Goal: Information Seeking & Learning: Learn about a topic

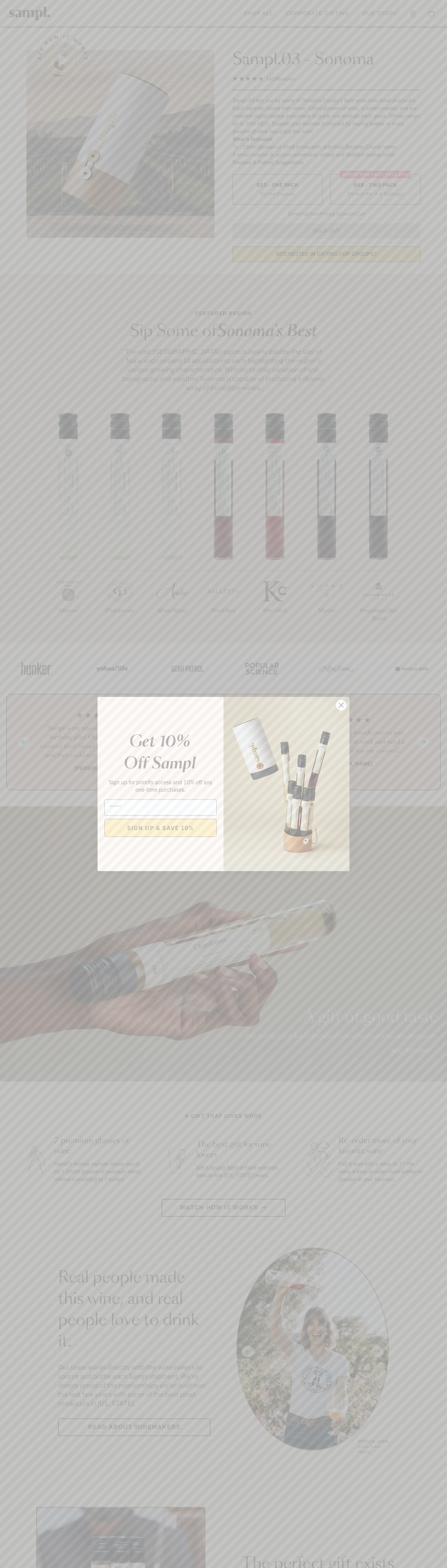
click at [341, 705] on icon "Close dialog" at bounding box center [341, 705] width 4 height 4
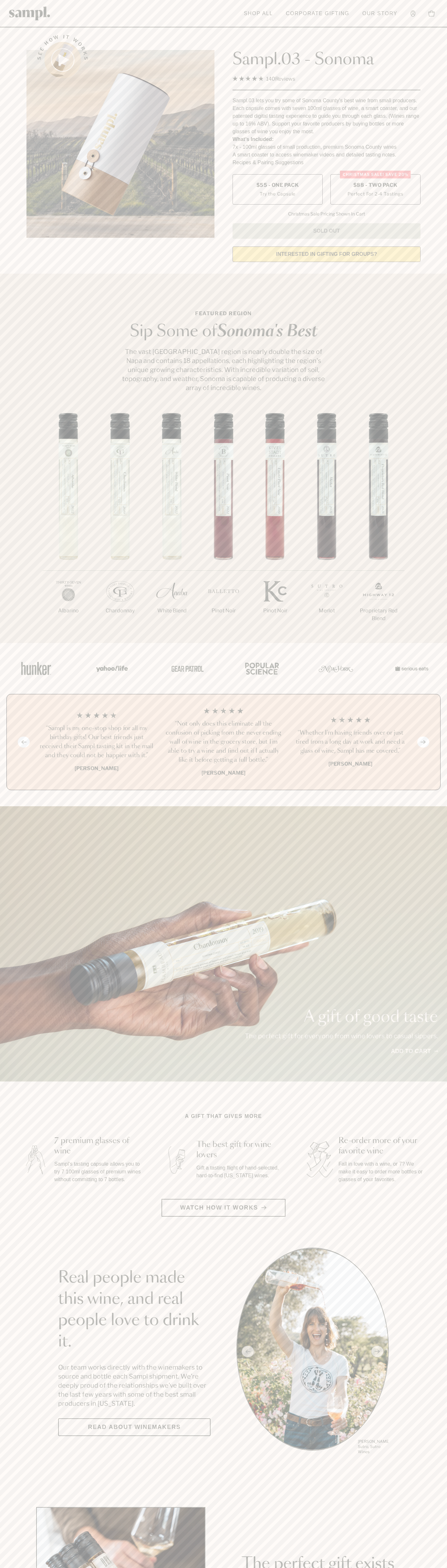
click at [375, 190] on label "Christmas SALE! Save 20% $88 - Two Pack Perfect For 2-4 Tastings" at bounding box center [375, 189] width 90 height 30
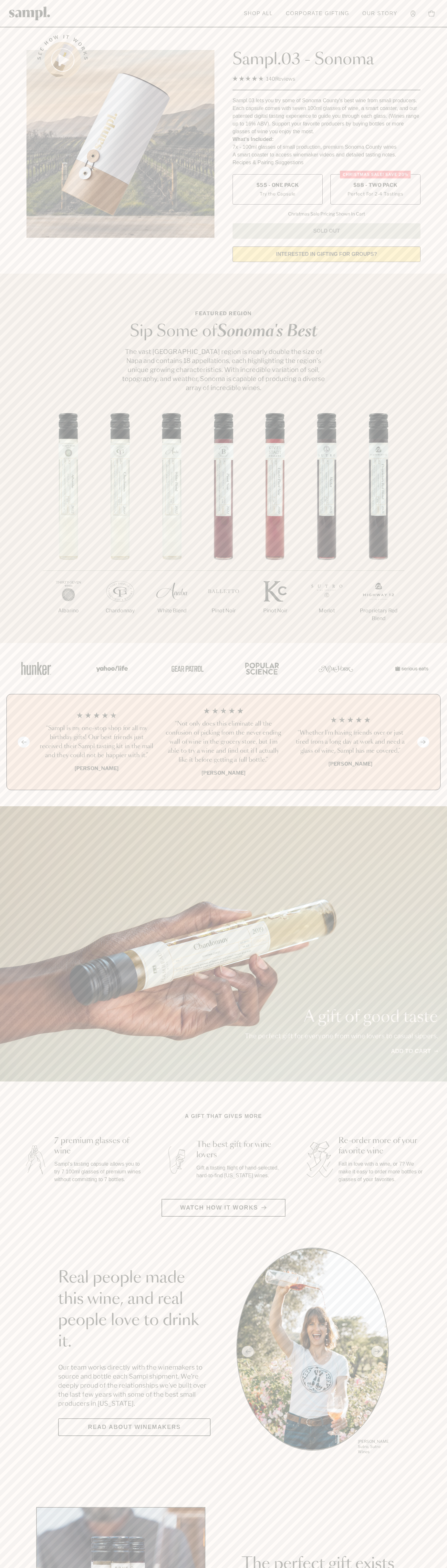
click at [96, 743] on h3 "“Sampl is my one-stop shop for all my birthday gifts! Our best friends just rec…" at bounding box center [96, 741] width 116 height 36
click at [351, 13] on link "Corporate Gifting" at bounding box center [317, 13] width 70 height 14
click at [440, 683] on div at bounding box center [223, 668] width 445 height 51
click at [303, 1567] on html "Skip to main content Toggle navigation menu Shop All Corporate Gifting Our Stor…" at bounding box center [224, 1513] width 447 height 3026
click at [20, 1011] on div "A gift of good taste The perfect gift for everyone from wine lovers to casual s…" at bounding box center [224, 944] width 447 height 275
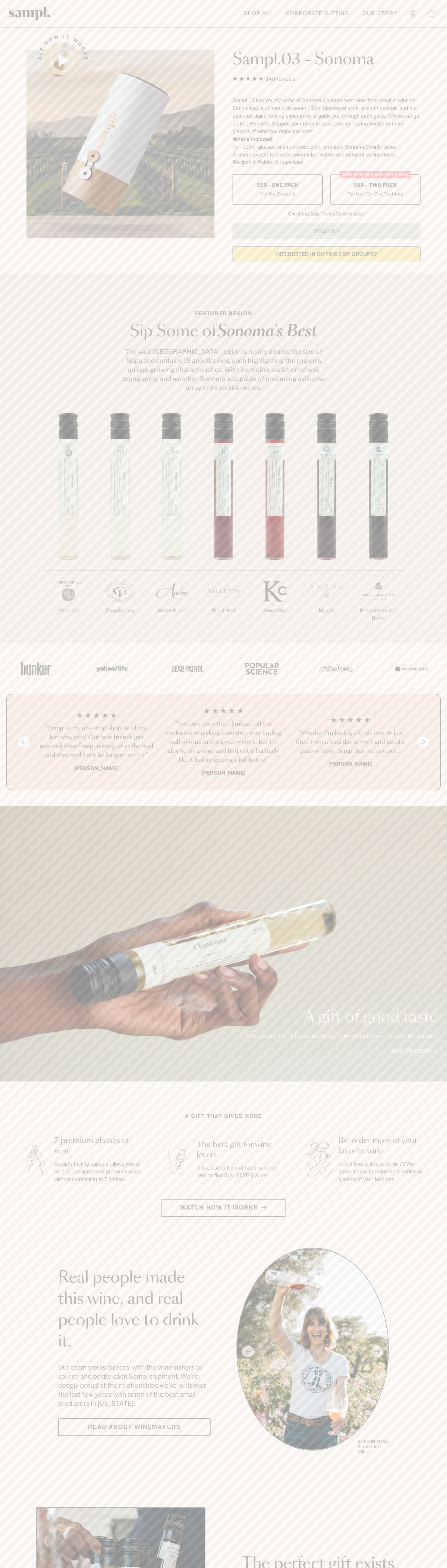
click at [375, 190] on label "Christmas SALE! Save 20% $88 - Two Pack Perfect For 2-4 Tastings" at bounding box center [375, 189] width 90 height 30
click at [96, 743] on h3 "“Sampl is my one-stop shop for all my birthday gifts! Our best friends just rec…" at bounding box center [96, 741] width 116 height 36
